Goal: Information Seeking & Learning: Find specific fact

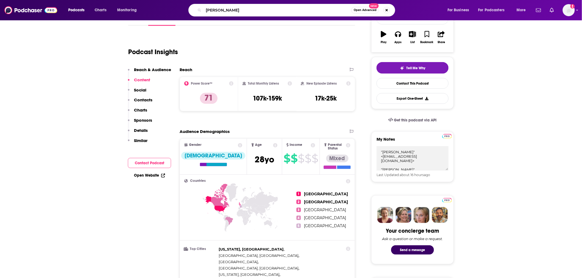
scroll to position [92, 0]
type input "[PERSON_NAME]"
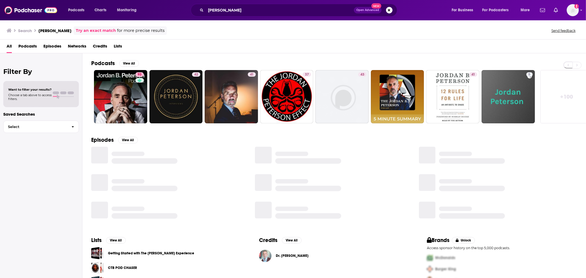
click at [4, 224] on div "Filter By Want to filter your results? Choose a tab above to access filters. Sa…" at bounding box center [41, 192] width 82 height 278
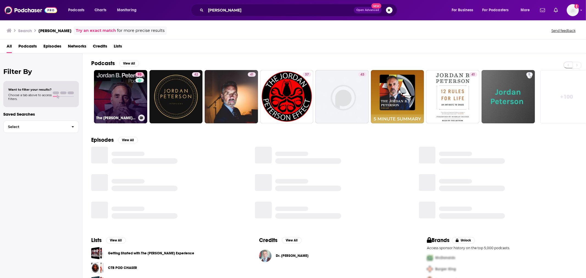
click at [124, 104] on link "93 The [PERSON_NAME] [PERSON_NAME] Podcast" at bounding box center [120, 96] width 53 height 53
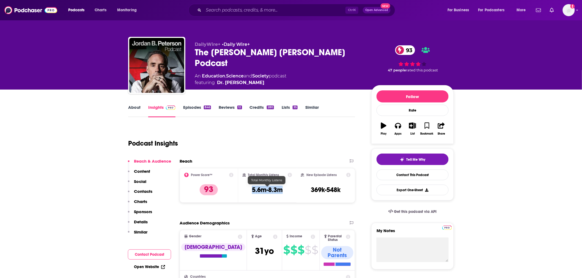
drag, startPoint x: 287, startPoint y: 189, endPoint x: 251, endPoint y: 190, distance: 35.2
click at [251, 190] on div "Total Monthly Listens 5.6m-8.3m" at bounding box center [268, 185] width 50 height 25
copy h3 "5.6m-8.3m"
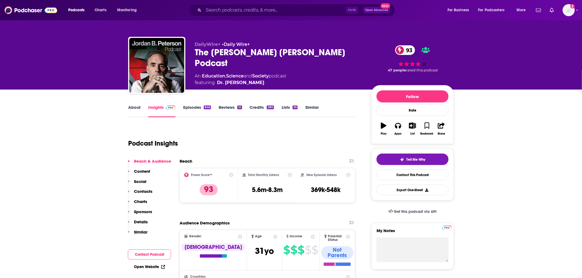
click at [193, 107] on link "Episodes 846" at bounding box center [197, 111] width 28 height 13
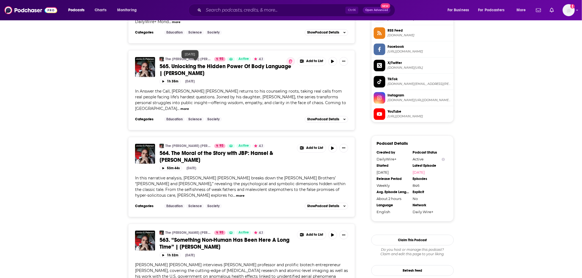
scroll to position [397, 0]
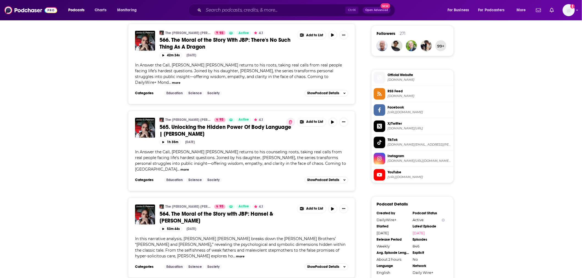
click at [201, 124] on span "565. Unlocking the Hidden Power Of Body Language | [PERSON_NAME]" at bounding box center [225, 131] width 132 height 14
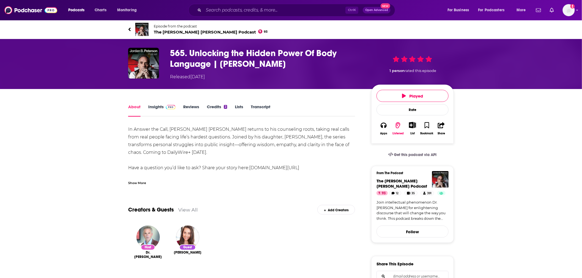
click at [257, 106] on link "Transcript" at bounding box center [261, 110] width 20 height 13
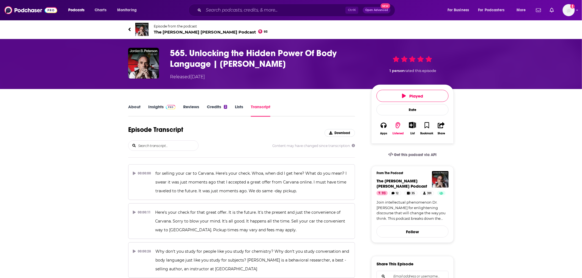
click at [145, 142] on input "search" at bounding box center [167, 146] width 61 height 10
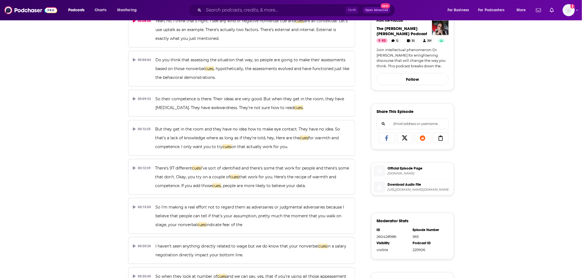
scroll to position [61, 0]
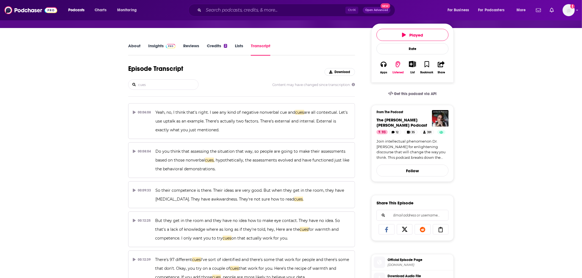
drag, startPoint x: 172, startPoint y: 83, endPoint x: 41, endPoint y: 62, distance: 132.6
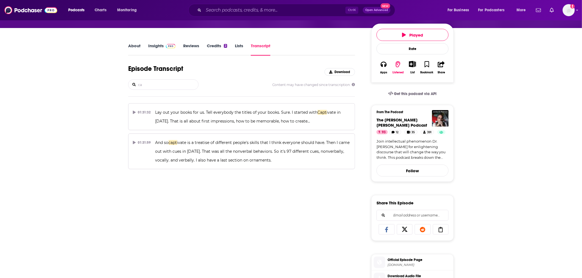
type input "c"
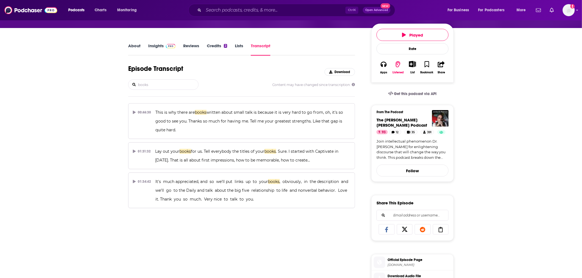
type input "books"
click at [133, 49] on link "About" at bounding box center [134, 49] width 12 height 13
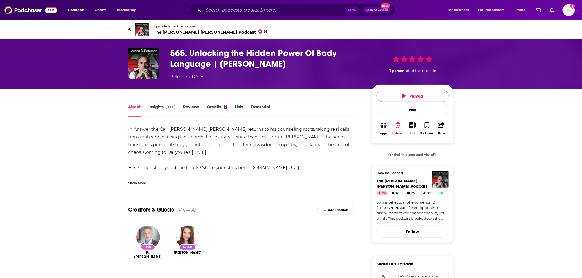
drag, startPoint x: 2, startPoint y: 166, endPoint x: 6, endPoint y: 159, distance: 7.8
click at [29, 9] on img at bounding box center [30, 10] width 53 height 10
